Goal: Transaction & Acquisition: Purchase product/service

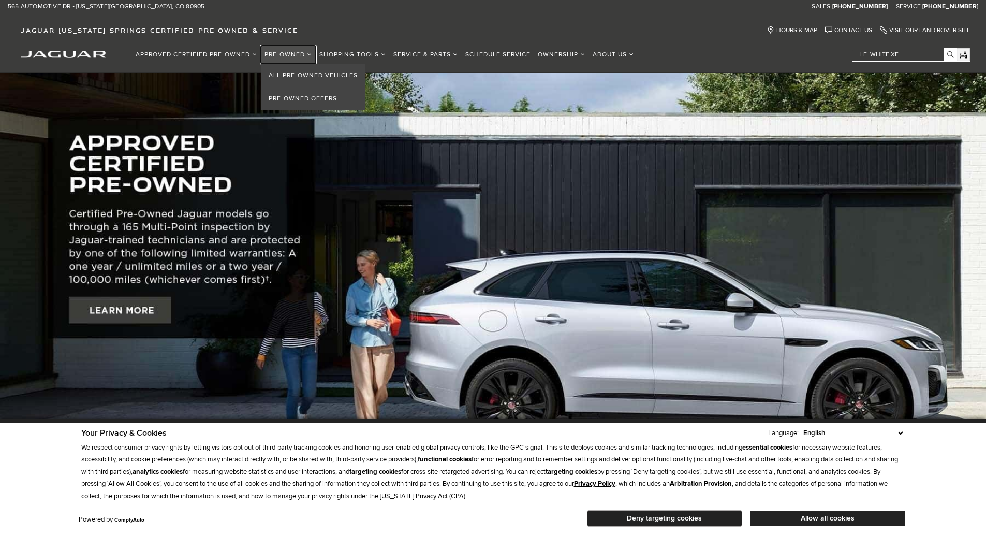
click at [285, 53] on link "Pre-Owned" at bounding box center [288, 55] width 55 height 18
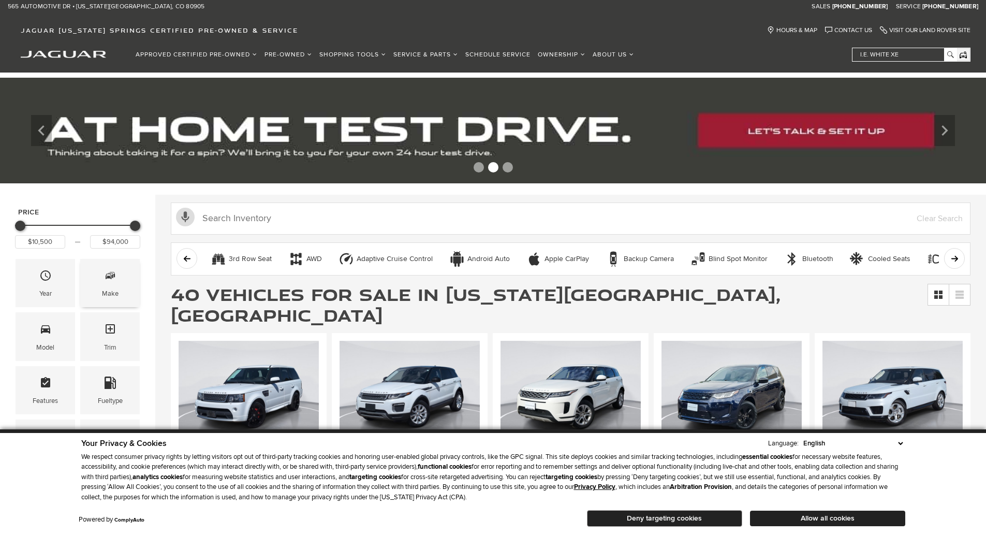
click at [116, 283] on span "Make" at bounding box center [110, 277] width 12 height 21
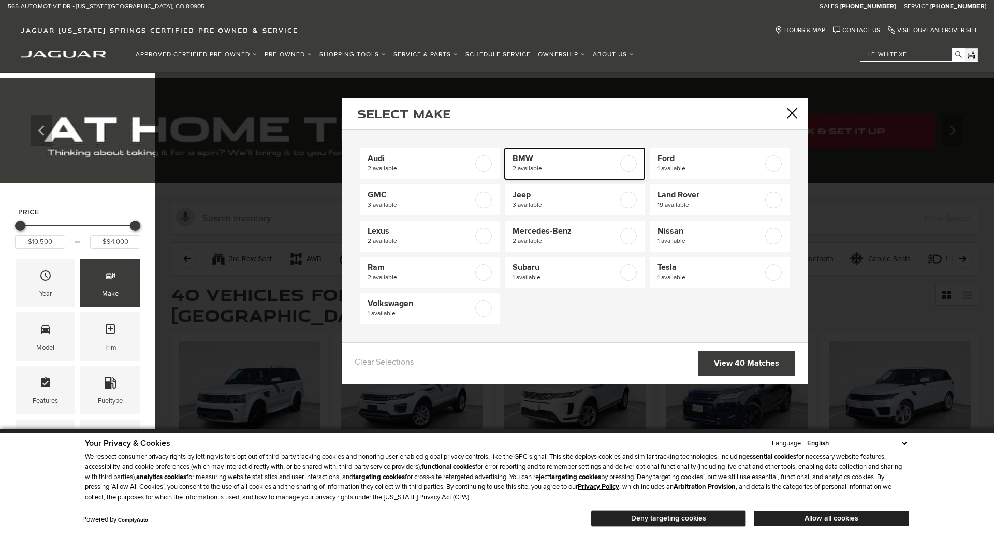
click at [520, 165] on span "2 available" at bounding box center [566, 169] width 106 height 10
type input "$22,000"
type input "$44,900"
checkbox input "true"
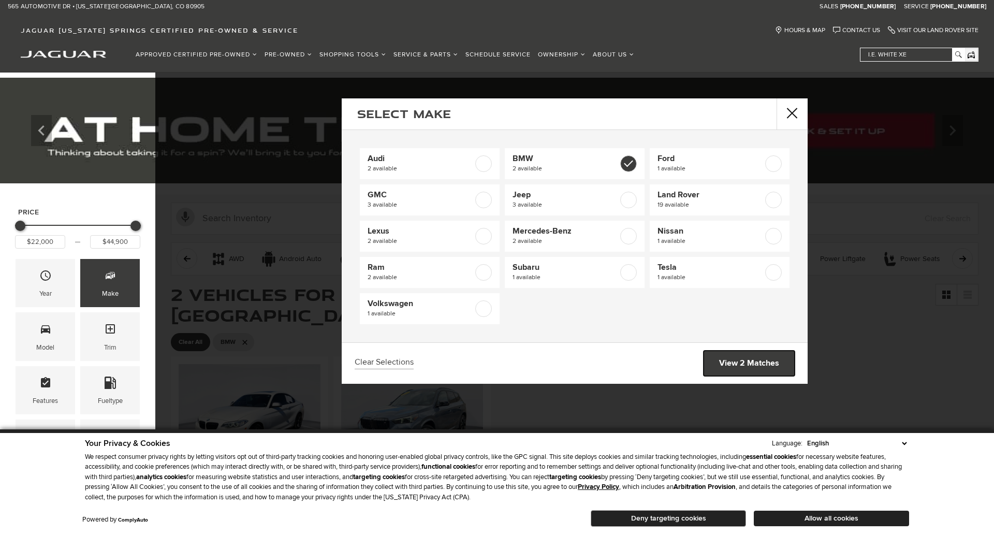
click at [745, 363] on link "View 2 Matches" at bounding box center [749, 362] width 91 height 25
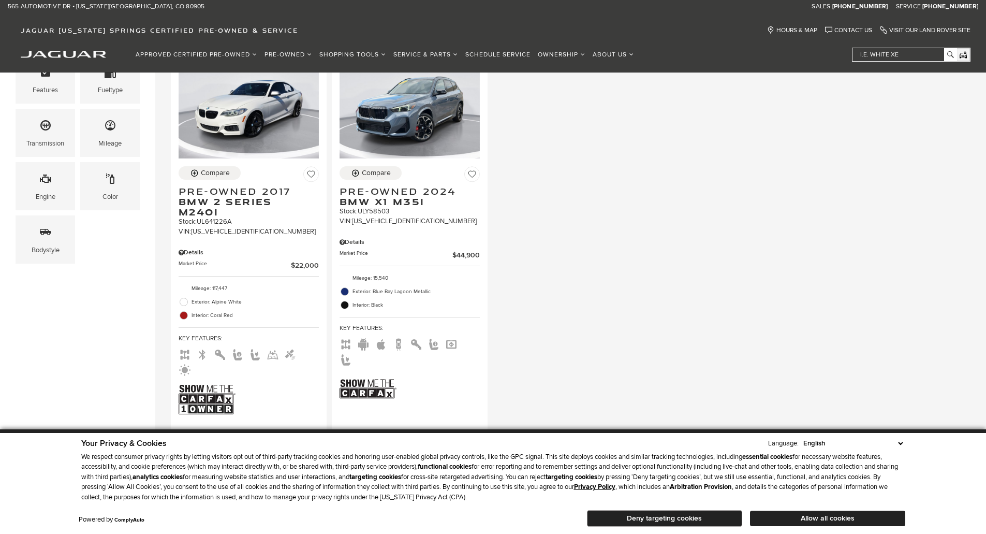
scroll to position [259, 0]
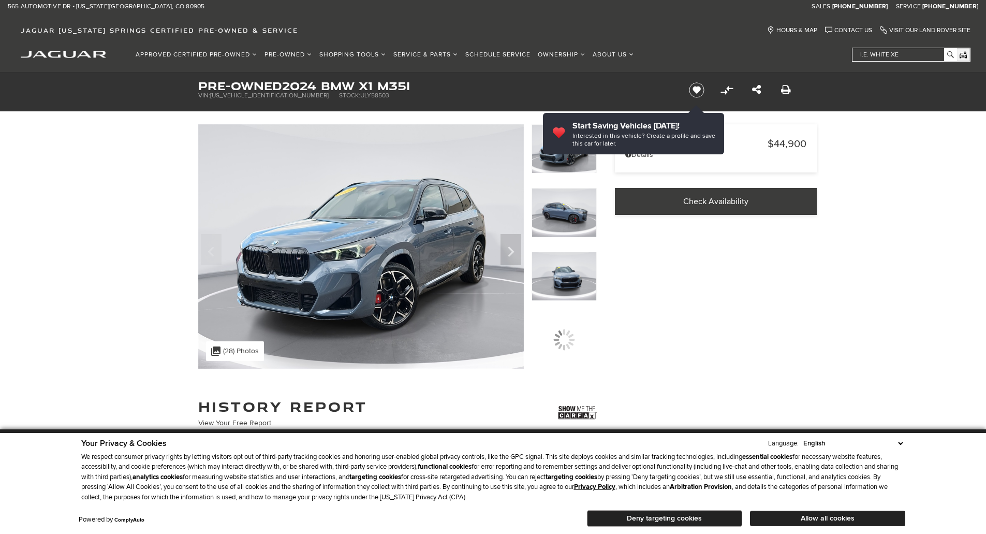
click at [412, 260] on img at bounding box center [361, 246] width 326 height 244
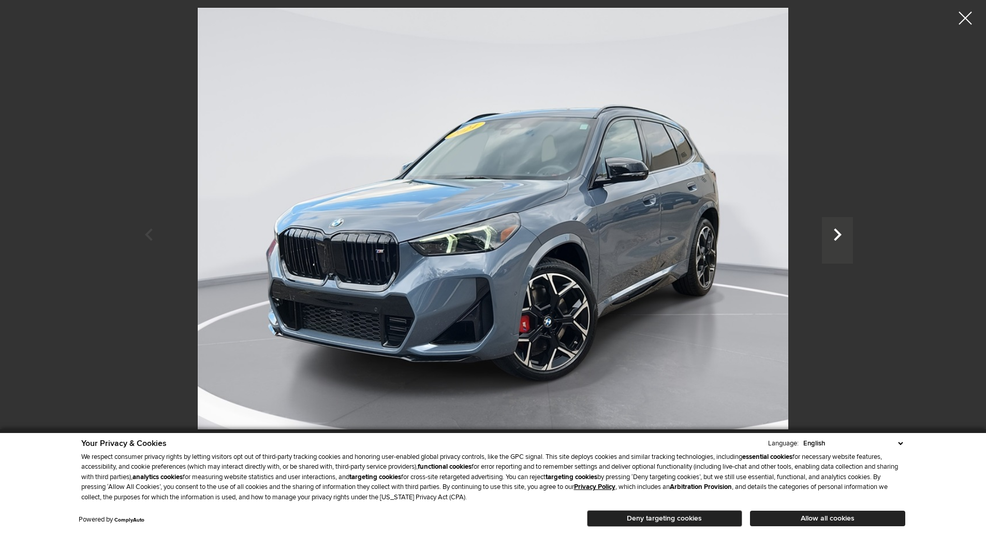
click at [837, 232] on icon "Next" at bounding box center [837, 234] width 31 height 25
click at [839, 232] on icon "Next" at bounding box center [837, 234] width 31 height 25
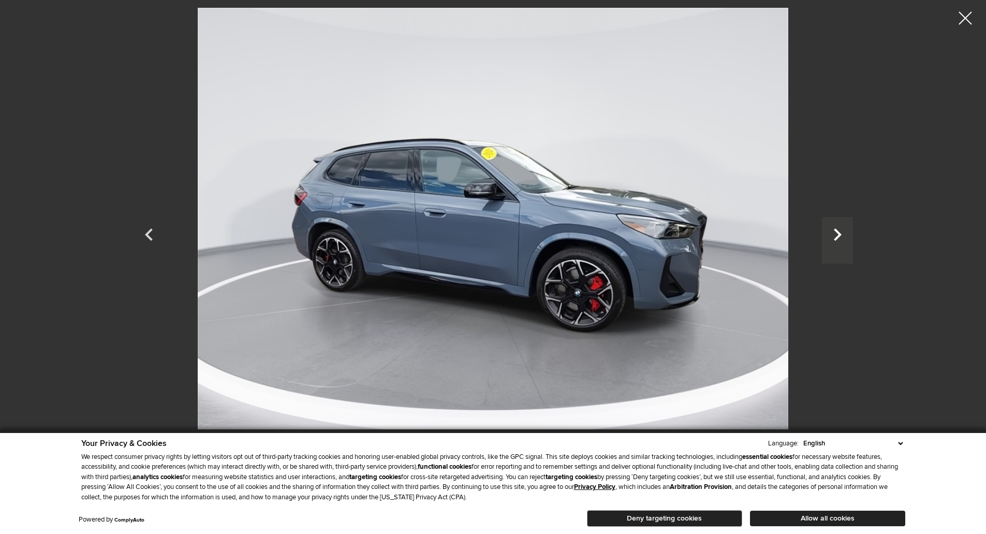
click at [839, 232] on icon "Next" at bounding box center [837, 234] width 31 height 25
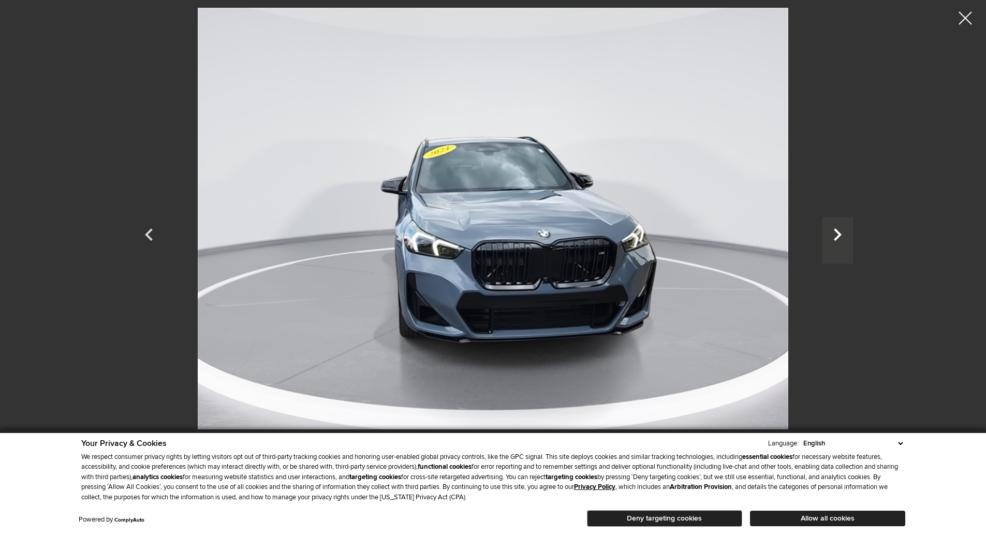
click at [839, 232] on icon "Next" at bounding box center [837, 234] width 31 height 25
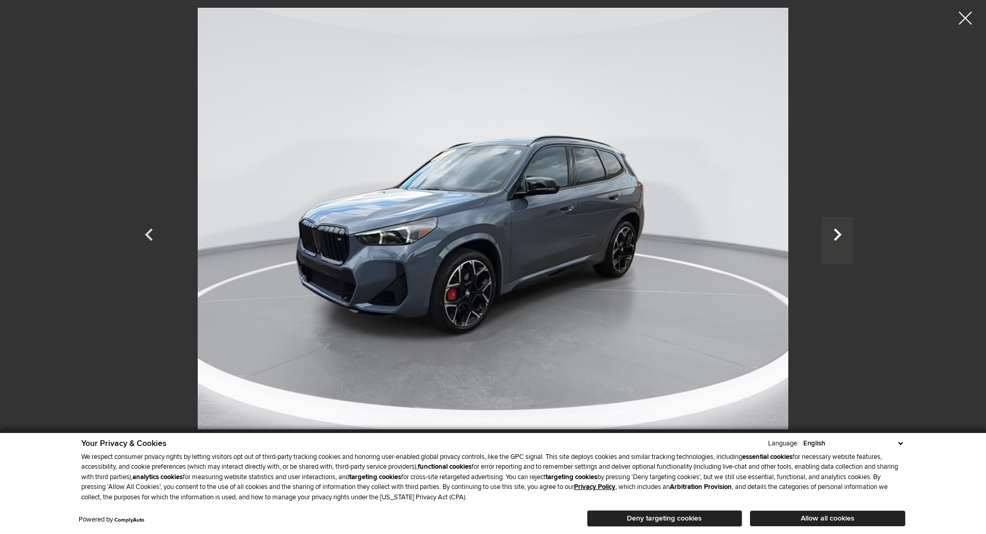
click at [839, 232] on icon "Next" at bounding box center [838, 234] width 8 height 12
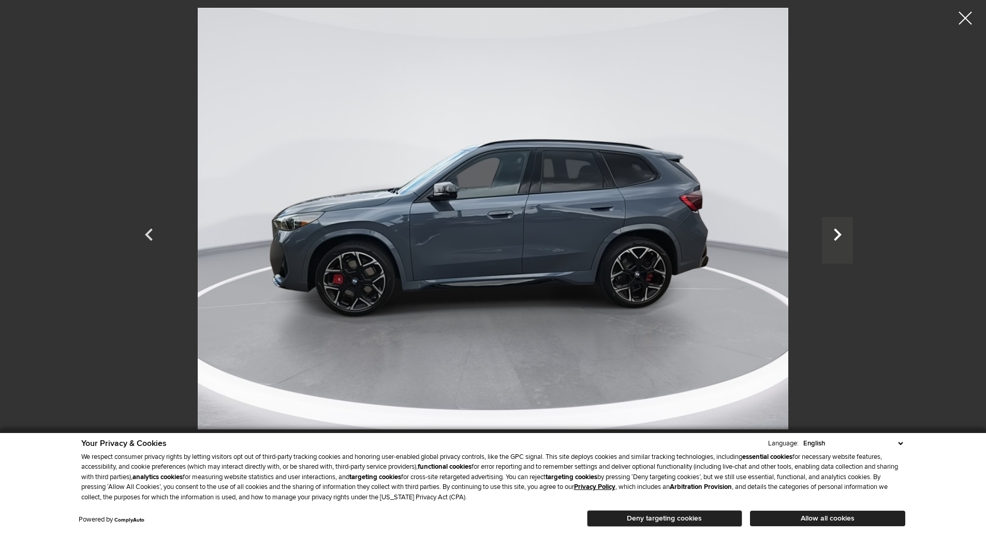
click at [839, 232] on icon "Next" at bounding box center [838, 234] width 8 height 12
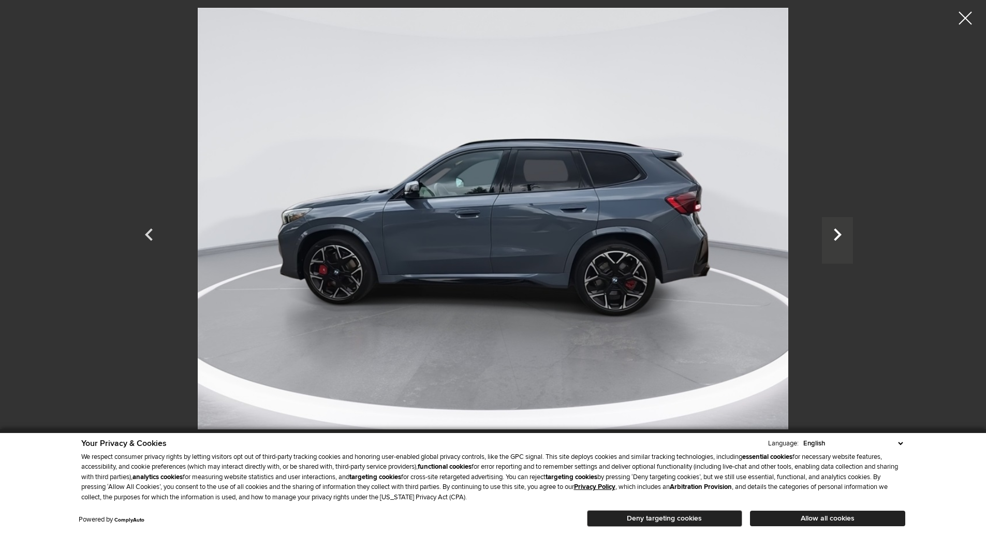
click at [839, 232] on icon "Next" at bounding box center [838, 234] width 8 height 12
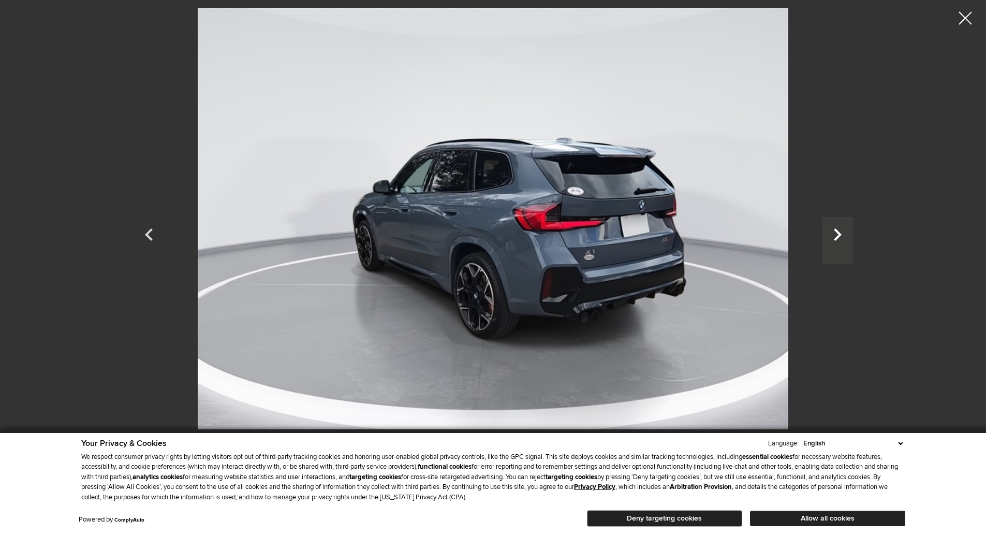
click at [839, 232] on icon "Next" at bounding box center [838, 234] width 8 height 12
